Goal: Task Accomplishment & Management: Complete application form

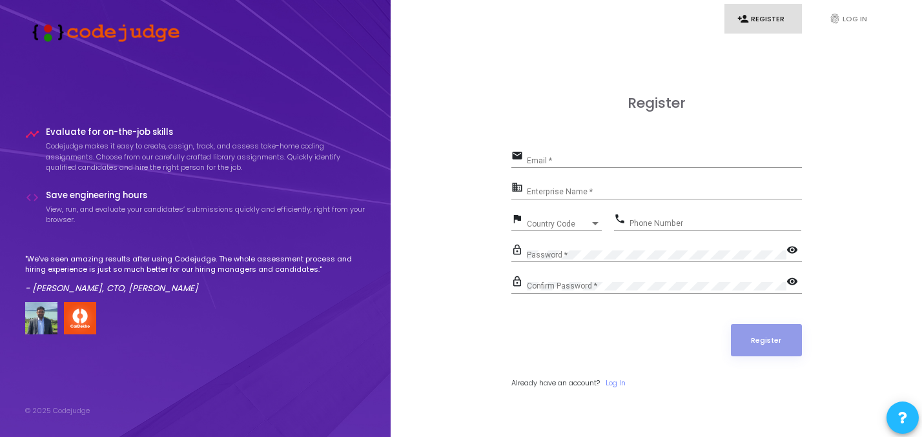
click at [530, 158] on input "Email *" at bounding box center [664, 160] width 275 height 9
type input "[EMAIL_ADDRESS][DOMAIN_NAME]"
type input "09711936737"
click at [615, 194] on input "Enterprise Name *" at bounding box center [664, 192] width 275 height 9
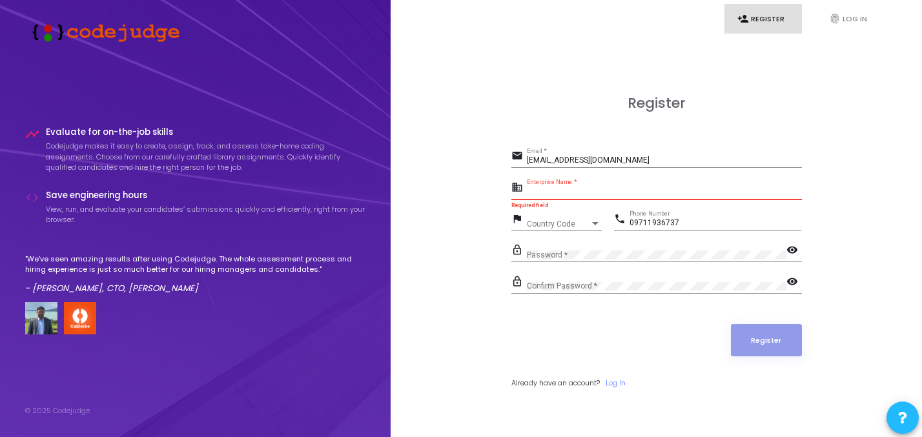
paste input "Payoneer - WFM"
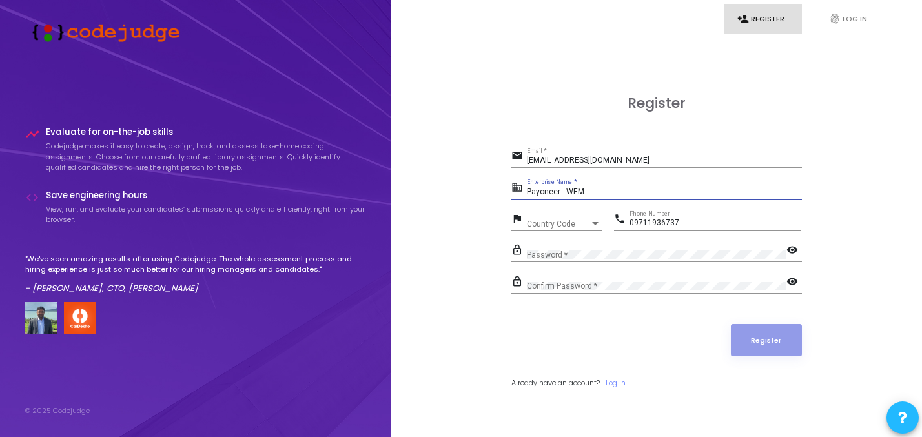
type input "Payoneer - WFM"
click at [559, 224] on span "Country Code" at bounding box center [558, 224] width 63 height 8
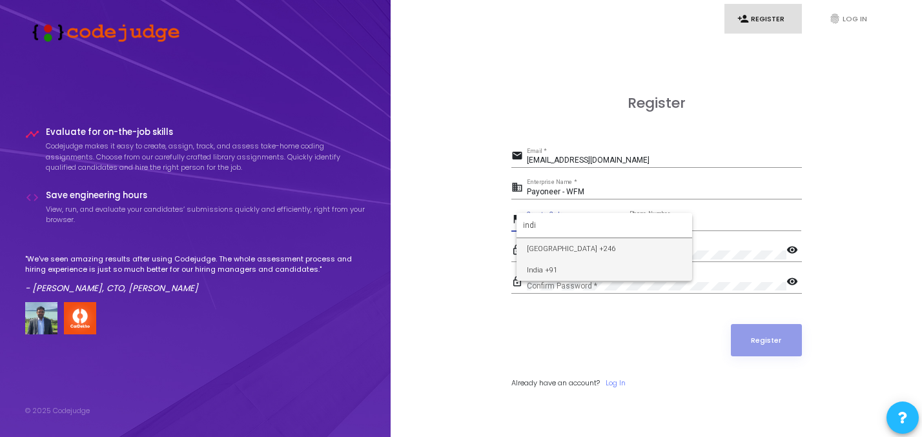
type input "indi"
click at [563, 269] on span "India +91" at bounding box center [604, 270] width 155 height 21
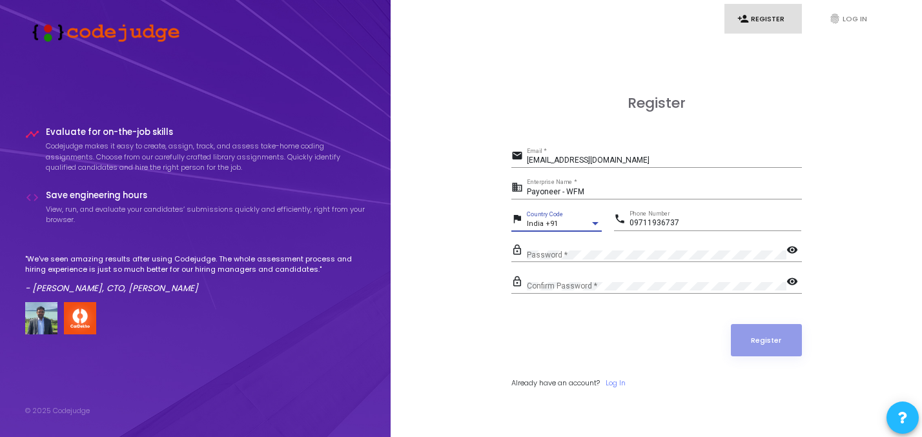
click at [634, 225] on input "09711936737" at bounding box center [716, 223] width 172 height 9
type input "9711936737"
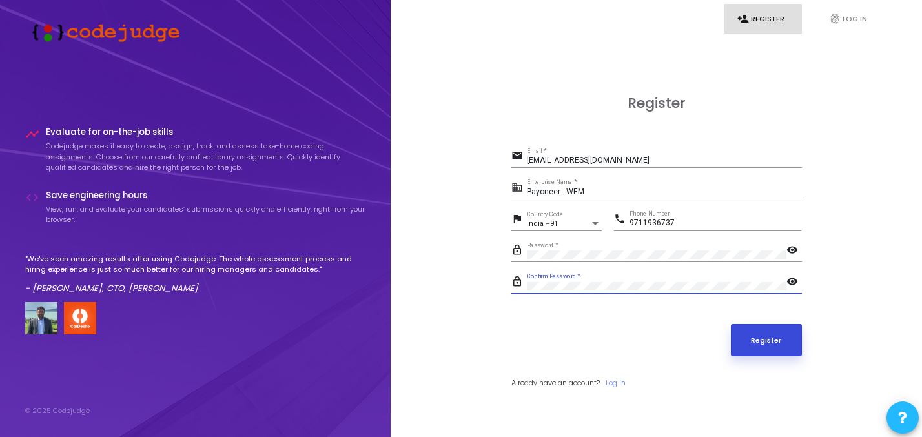
click at [766, 338] on button "Register" at bounding box center [766, 340] width 71 height 32
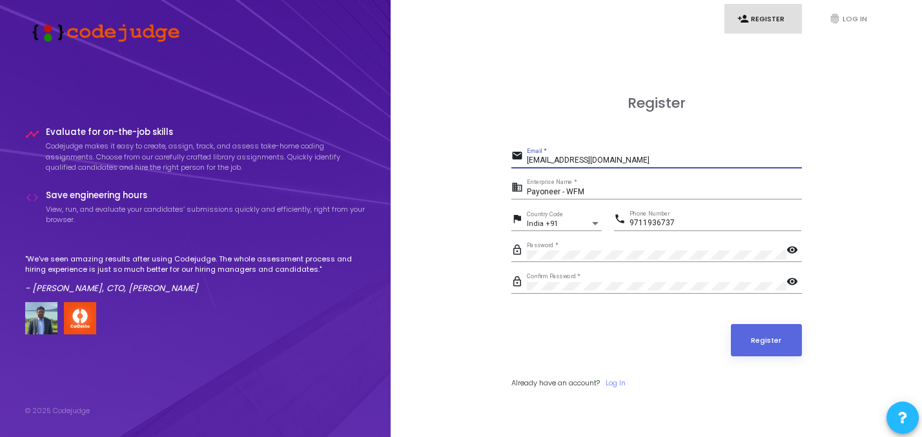
click at [633, 162] on input "[EMAIL_ADDRESS][DOMAIN_NAME]" at bounding box center [664, 160] width 275 height 9
click at [832, 20] on icon "fingerprint" at bounding box center [835, 19] width 12 height 12
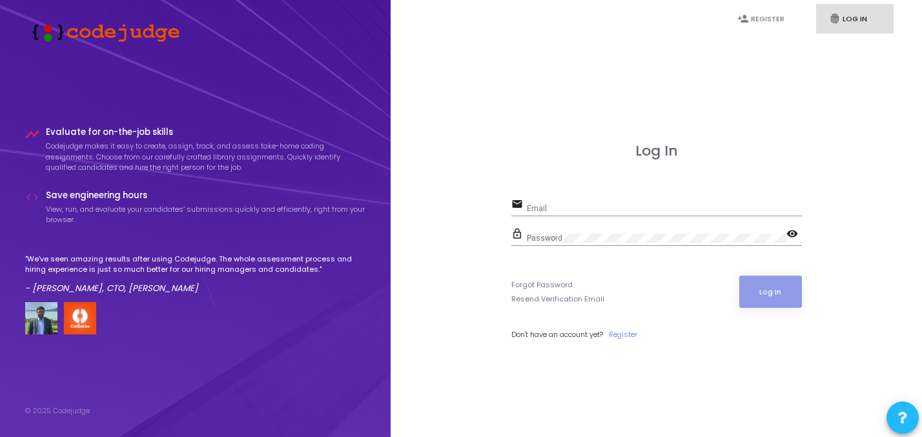
click at [665, 203] on div "Email" at bounding box center [664, 206] width 275 height 20
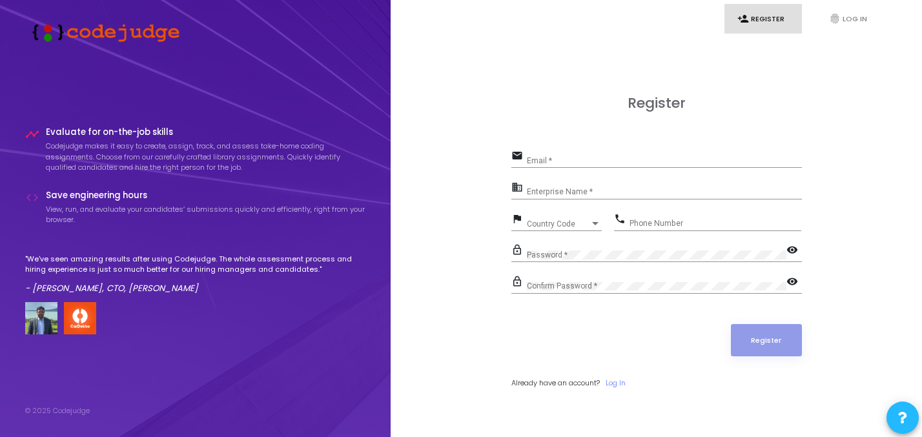
click at [566, 163] on input "Email *" at bounding box center [664, 160] width 275 height 9
type input "[EMAIL_ADDRESS][DOMAIN_NAME]"
type input "09711936737"
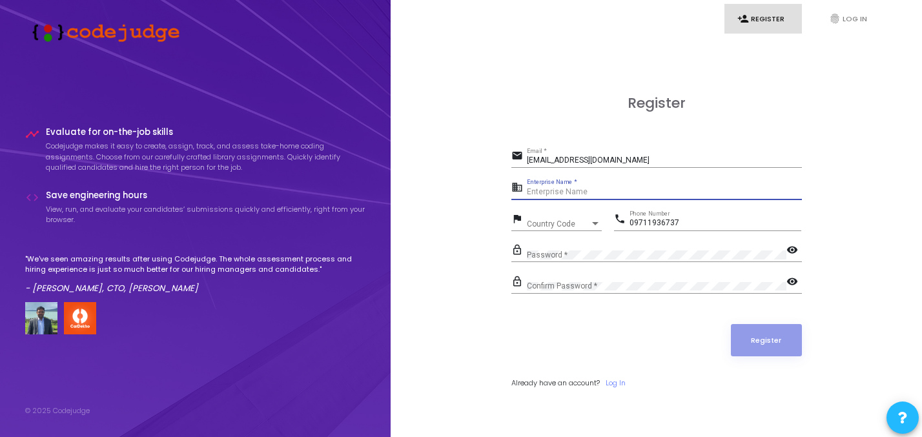
click at [565, 189] on input "Enterprise Name *" at bounding box center [664, 192] width 275 height 9
paste input "Payoneer - WFM"
type input "Payoneer"
click at [565, 221] on span "Country Code" at bounding box center [558, 224] width 63 height 8
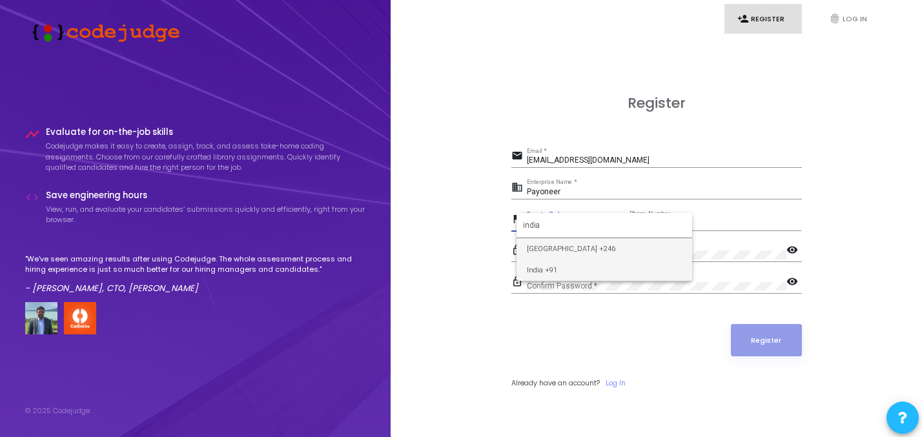
type input "india"
click at [563, 271] on span "India +91" at bounding box center [604, 270] width 155 height 21
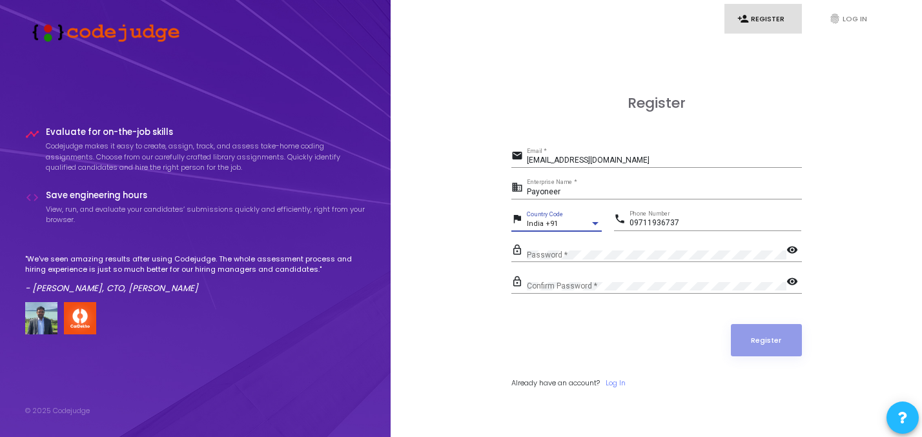
click at [633, 222] on input "09711936737" at bounding box center [716, 223] width 172 height 9
type input "9711936737"
click at [621, 248] on div "Password *" at bounding box center [657, 252] width 260 height 20
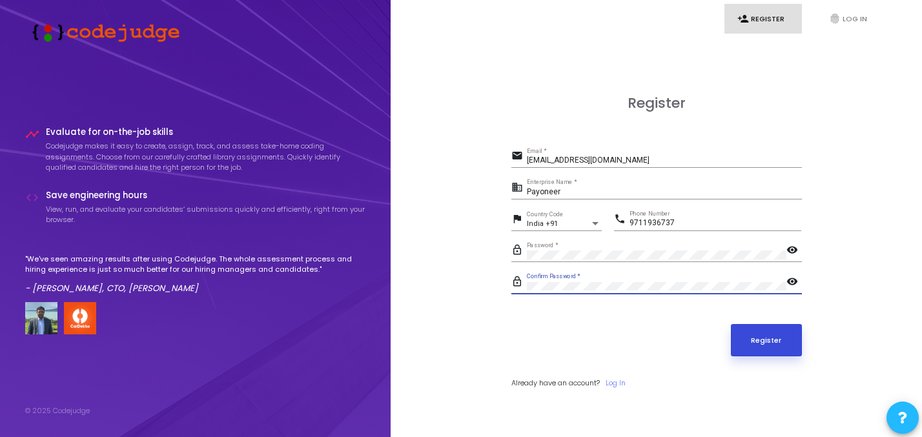
click at [760, 347] on button "Register" at bounding box center [766, 340] width 71 height 32
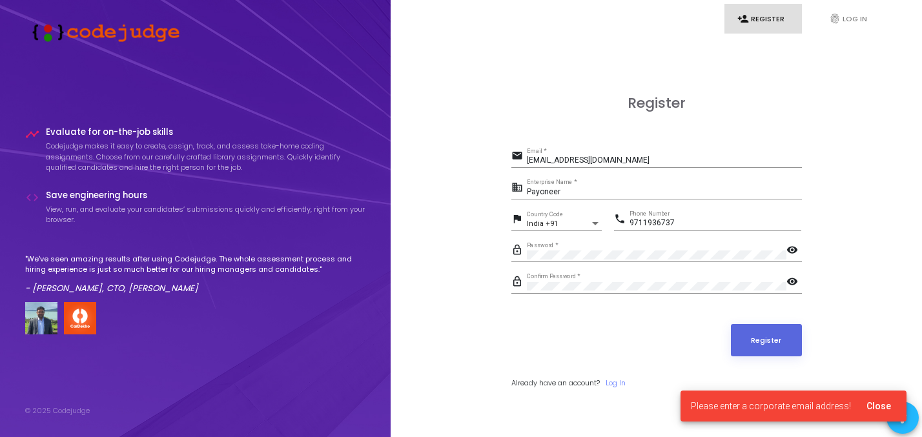
click at [830, 406] on span "Please enter a corporate email address!" at bounding box center [771, 406] width 160 height 13
copy span "Please enter a corporate email address!"
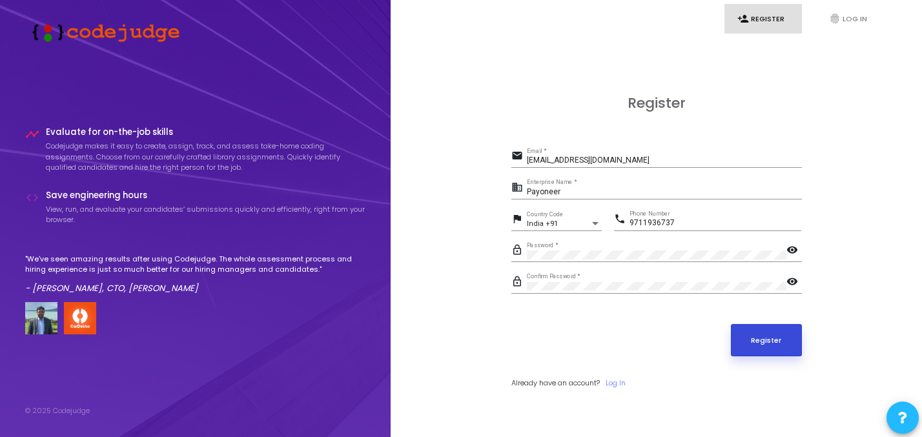
click at [777, 340] on button "Register" at bounding box center [766, 340] width 71 height 32
click at [760, 338] on button "Register" at bounding box center [766, 340] width 71 height 32
click at [750, 344] on button "Register" at bounding box center [766, 340] width 71 height 32
